Goal: Task Accomplishment & Management: Use online tool/utility

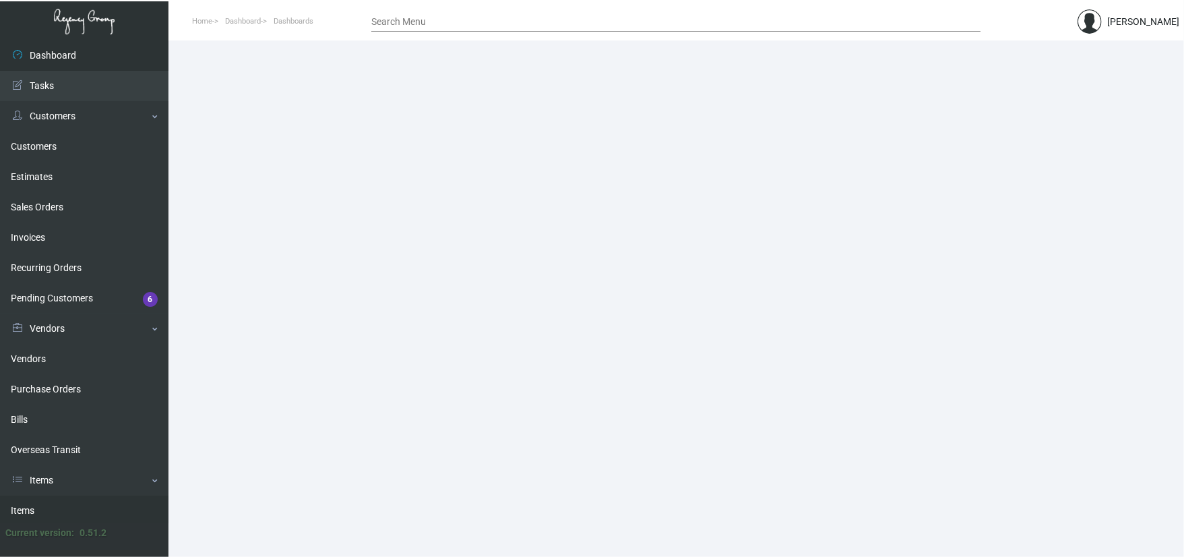
click at [42, 502] on link "Items" at bounding box center [84, 510] width 168 height 30
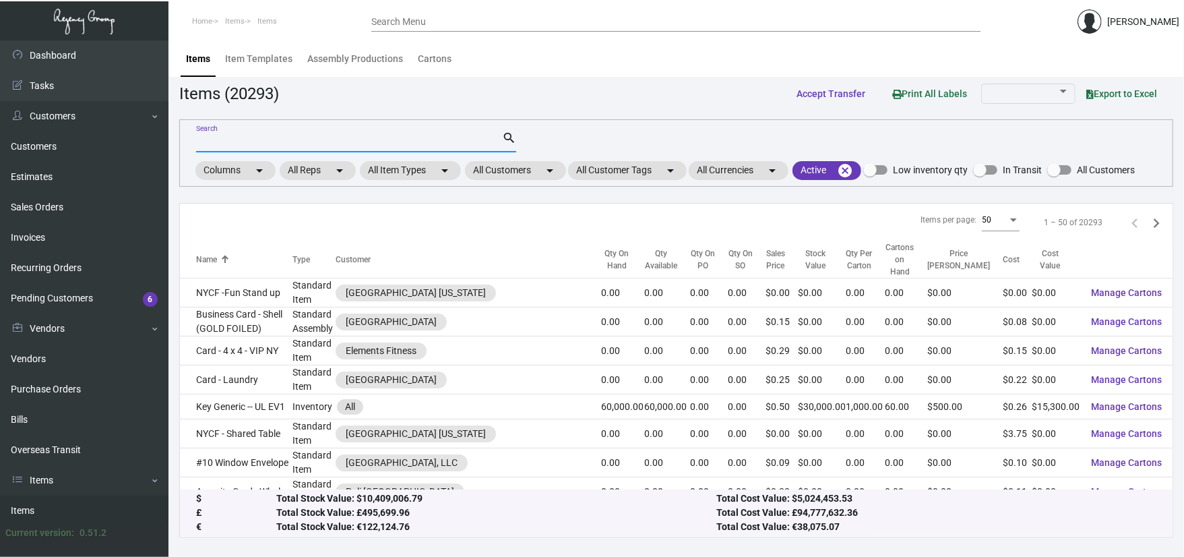
click at [278, 139] on input "Search" at bounding box center [349, 142] width 306 height 11
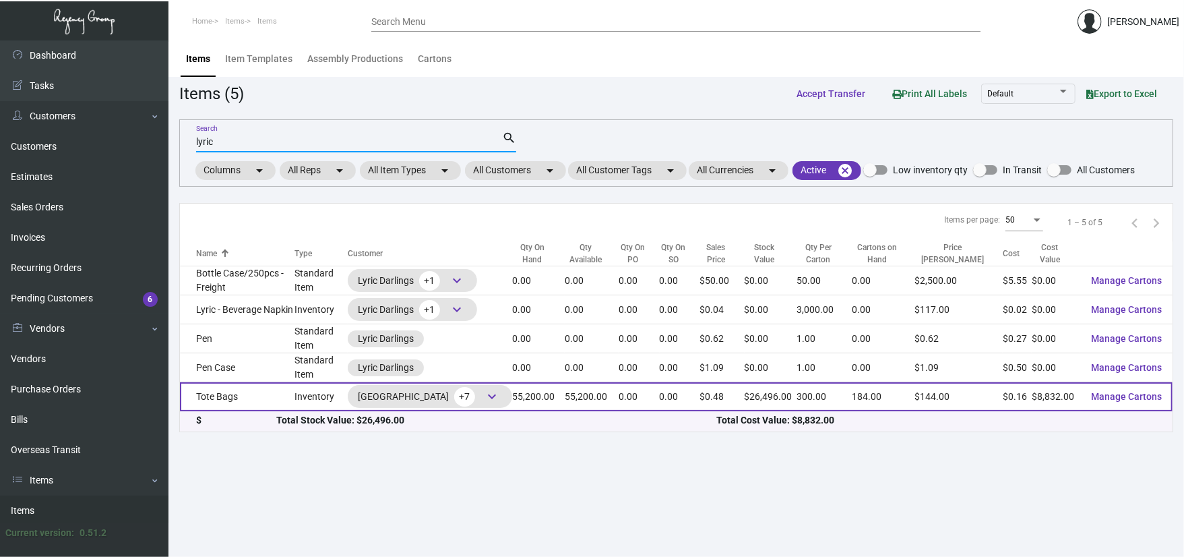
type input "lyric"
click at [243, 400] on td "Tote Bags" at bounding box center [237, 396] width 115 height 29
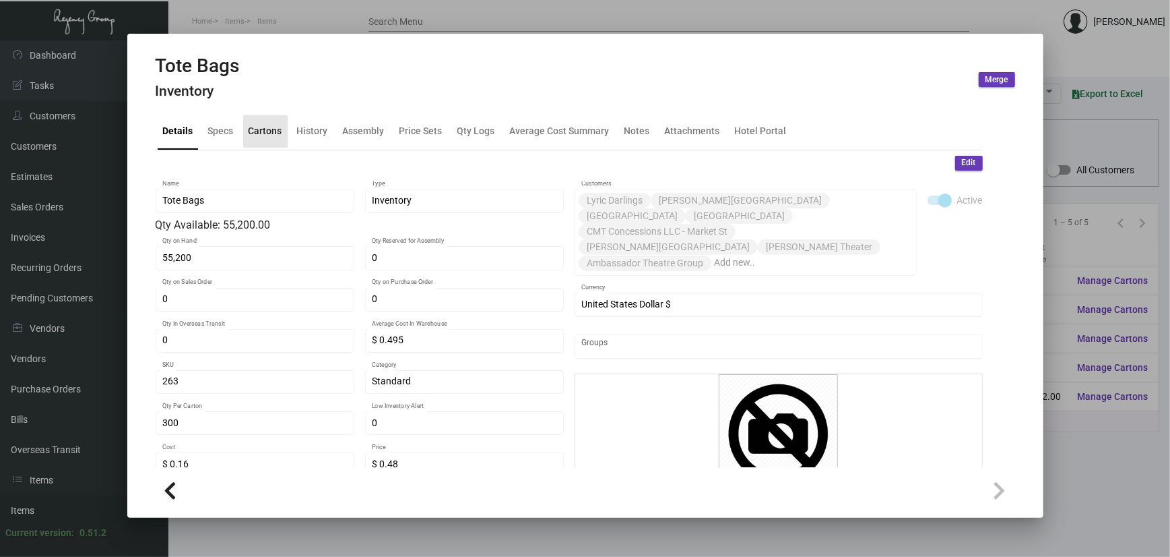
click at [256, 136] on div "Cartons" at bounding box center [266, 131] width 34 height 14
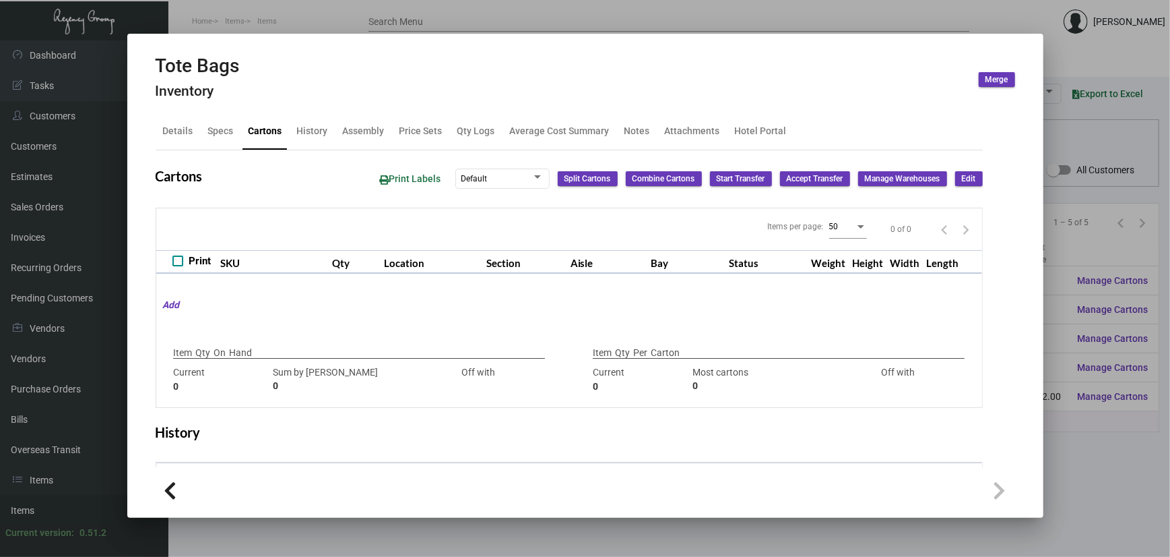
type input "55,200"
type input "8400"
type input "+46800"
type input "300"
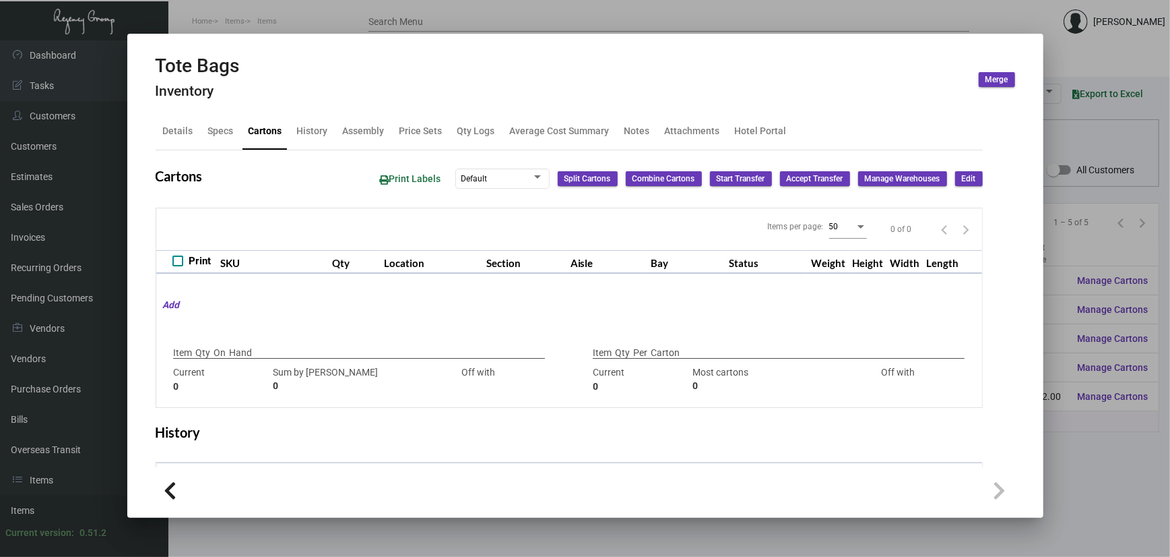
type input "0"
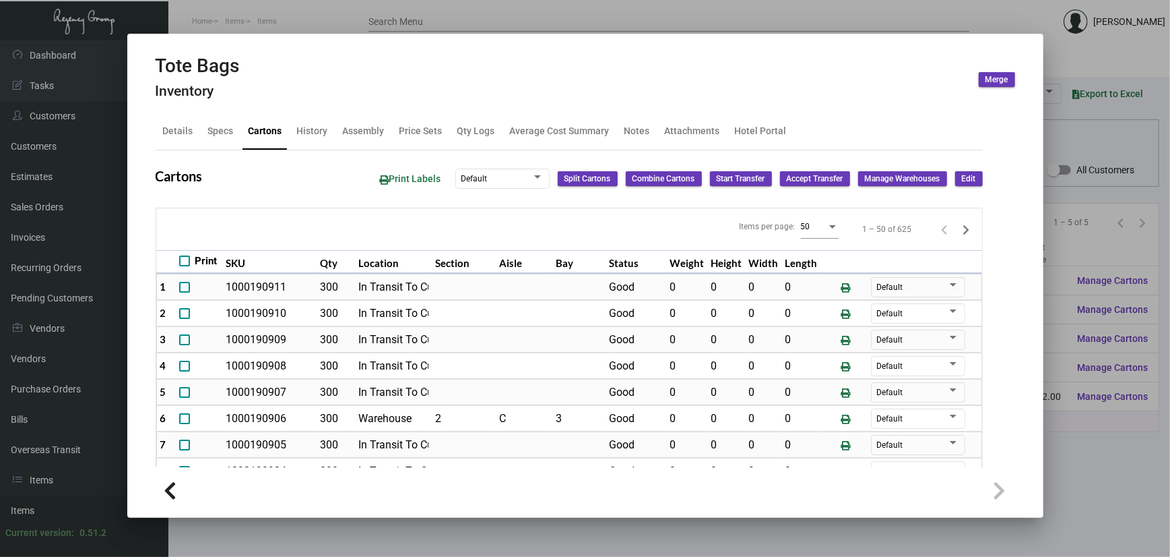
scroll to position [771, 0]
